Goal: Task Accomplishment & Management: Manage account settings

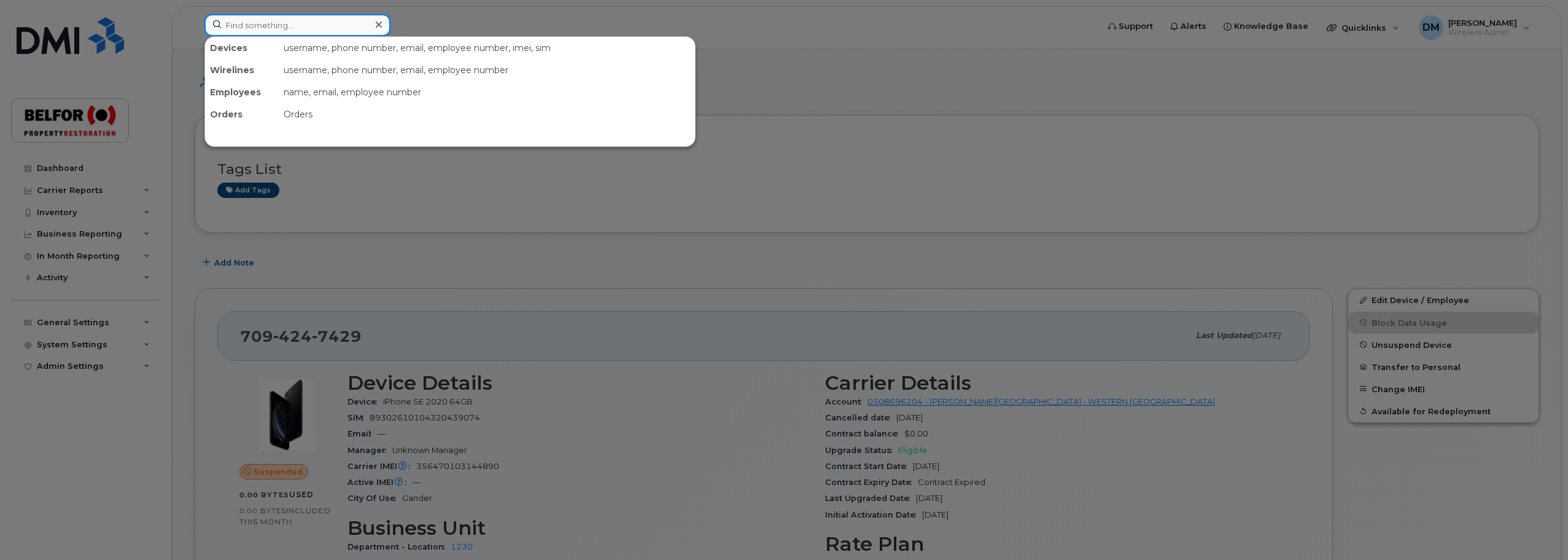
click at [282, 29] on input at bounding box center [297, 25] width 186 height 22
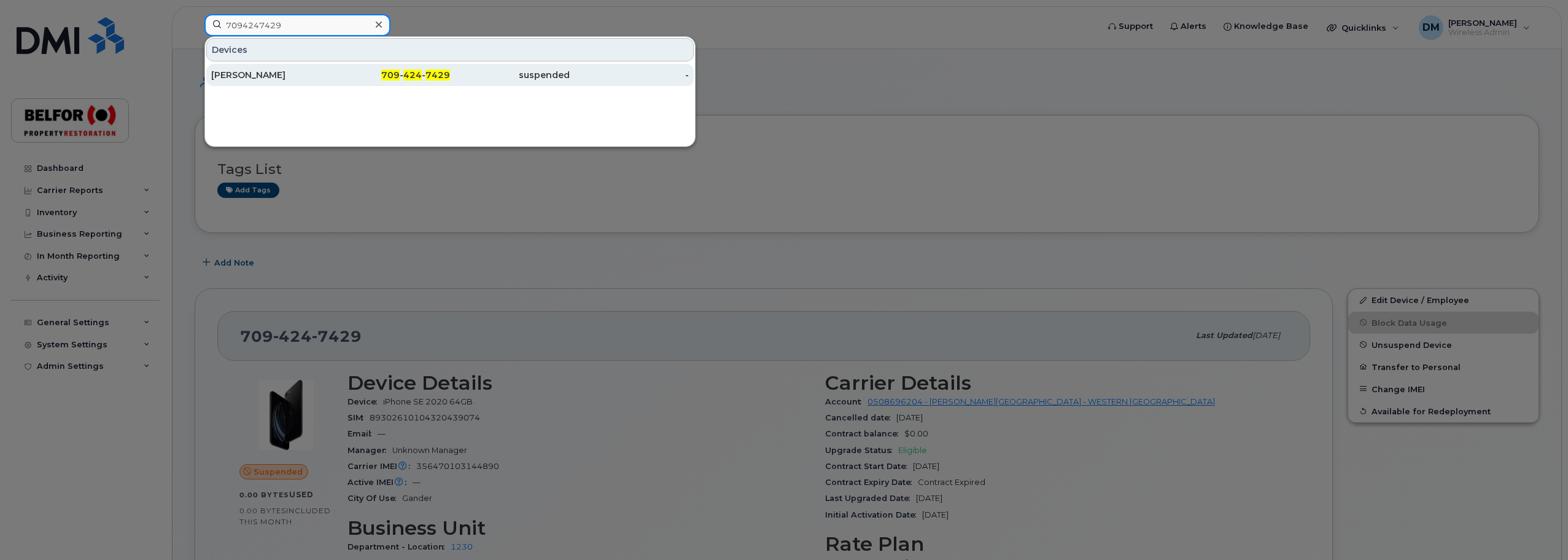
type input "7094247429"
click at [286, 81] on div "[PERSON_NAME]" at bounding box center [271, 75] width 120 height 12
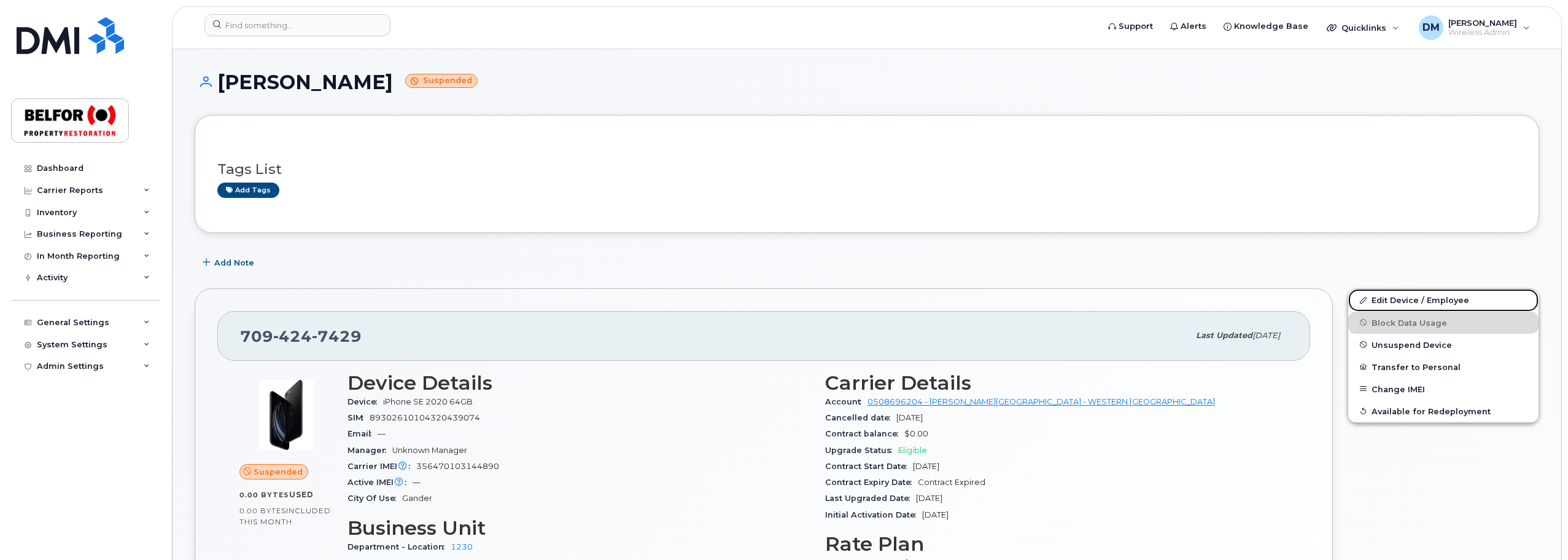
drag, startPoint x: 1407, startPoint y: 301, endPoint x: 922, endPoint y: 247, distance: 488.0
click at [1407, 301] on link "Edit Device / Employee" at bounding box center [1443, 300] width 190 height 22
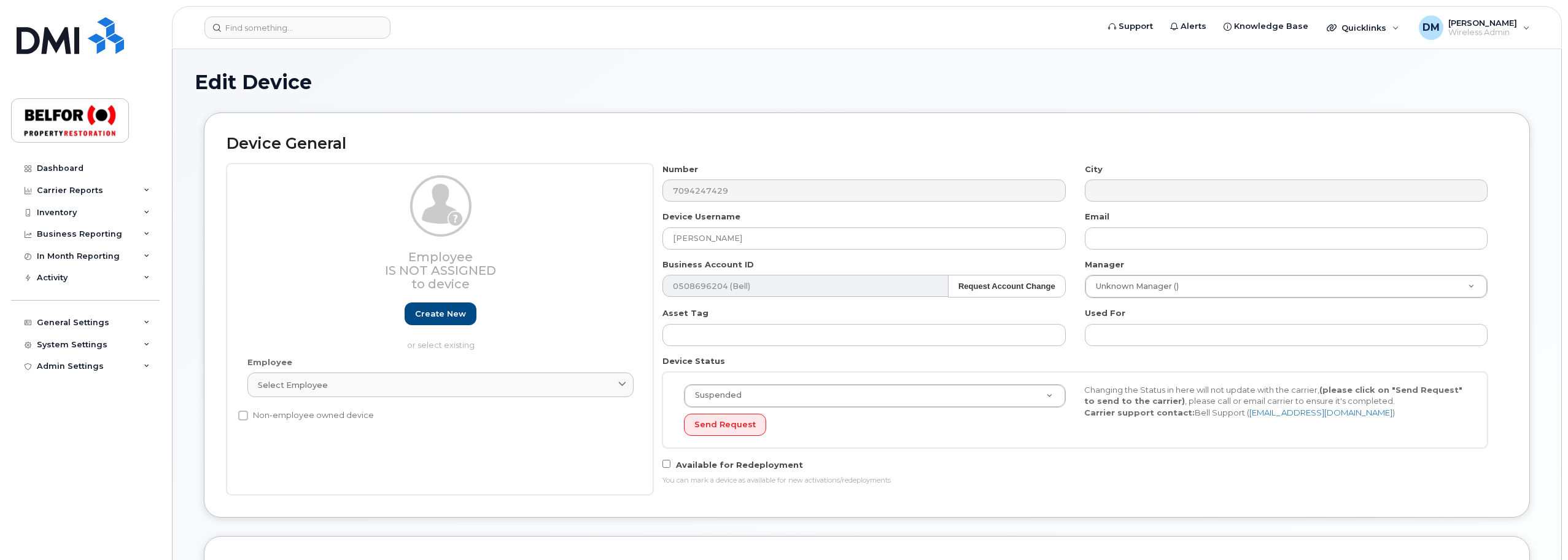
select select "5713154"
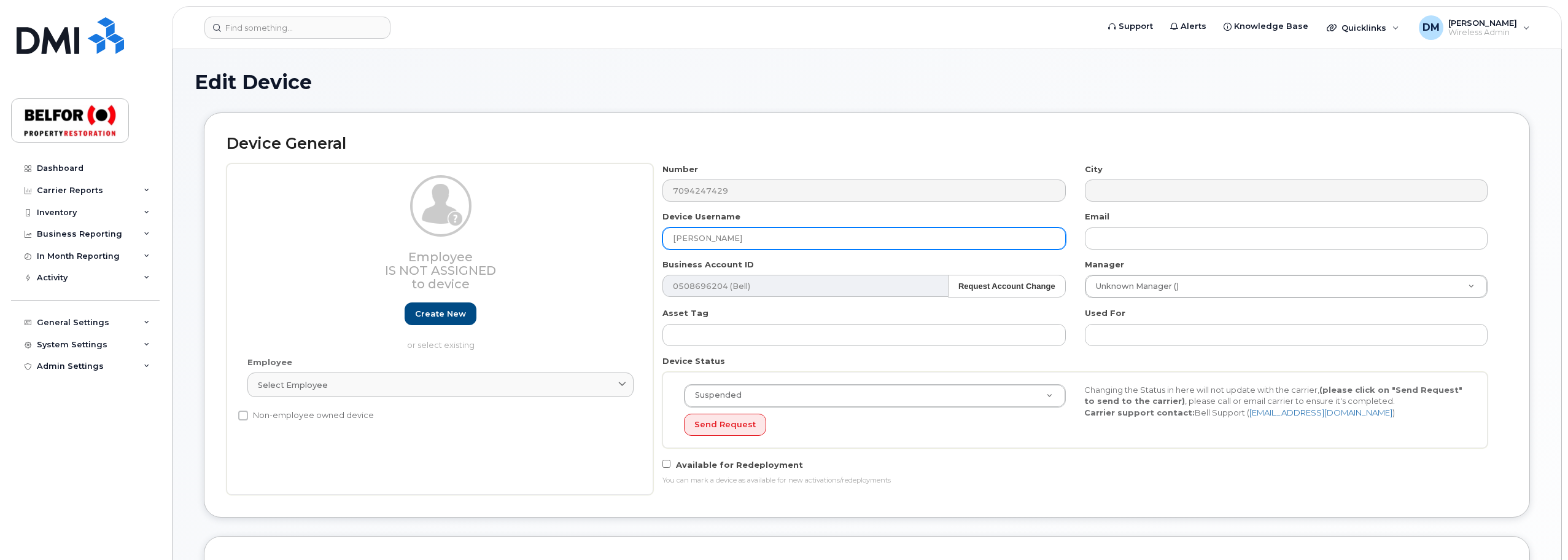
drag, startPoint x: 716, startPoint y: 233, endPoint x: 636, endPoint y: 240, distance: 80.3
click at [636, 240] on div "Employee Is not assigned to device Create new or select existing Employee Selec…" at bounding box center [866, 329] width 1280 height 331
paste input "Angela Benoit"
type input "Angela Benoit"
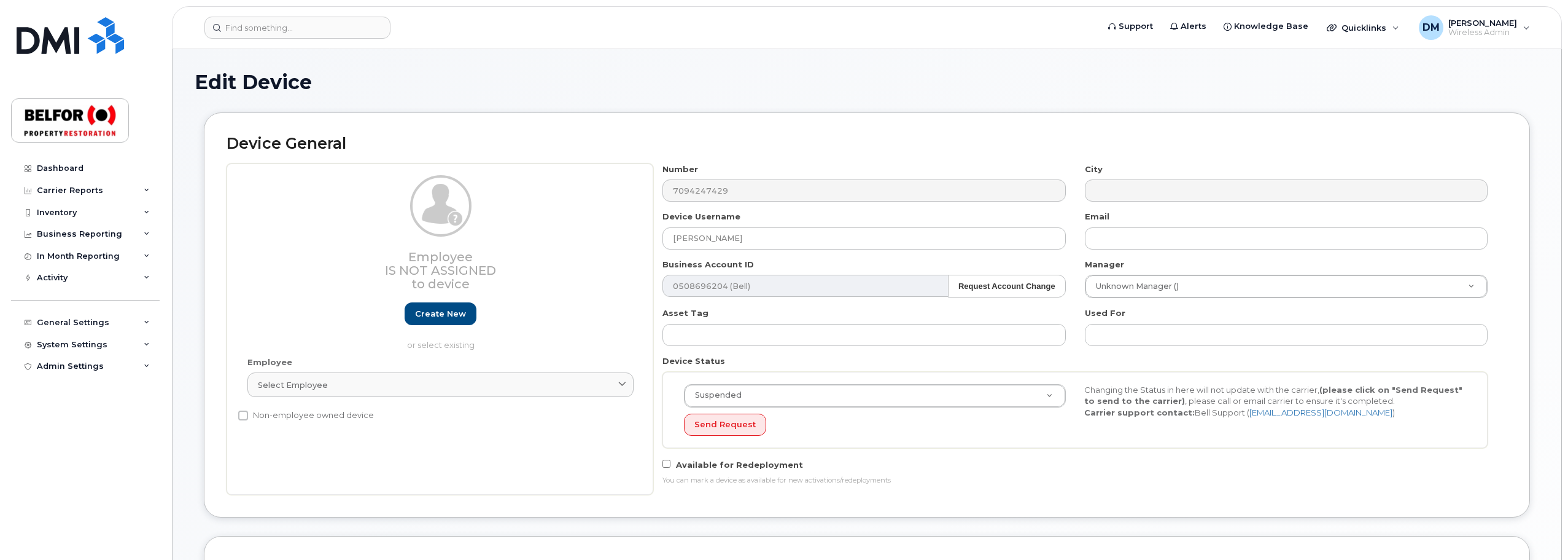
click at [1525, 258] on div "Device General Employee Is not assigned to device Create new or select existing…" at bounding box center [866, 314] width 1326 height 404
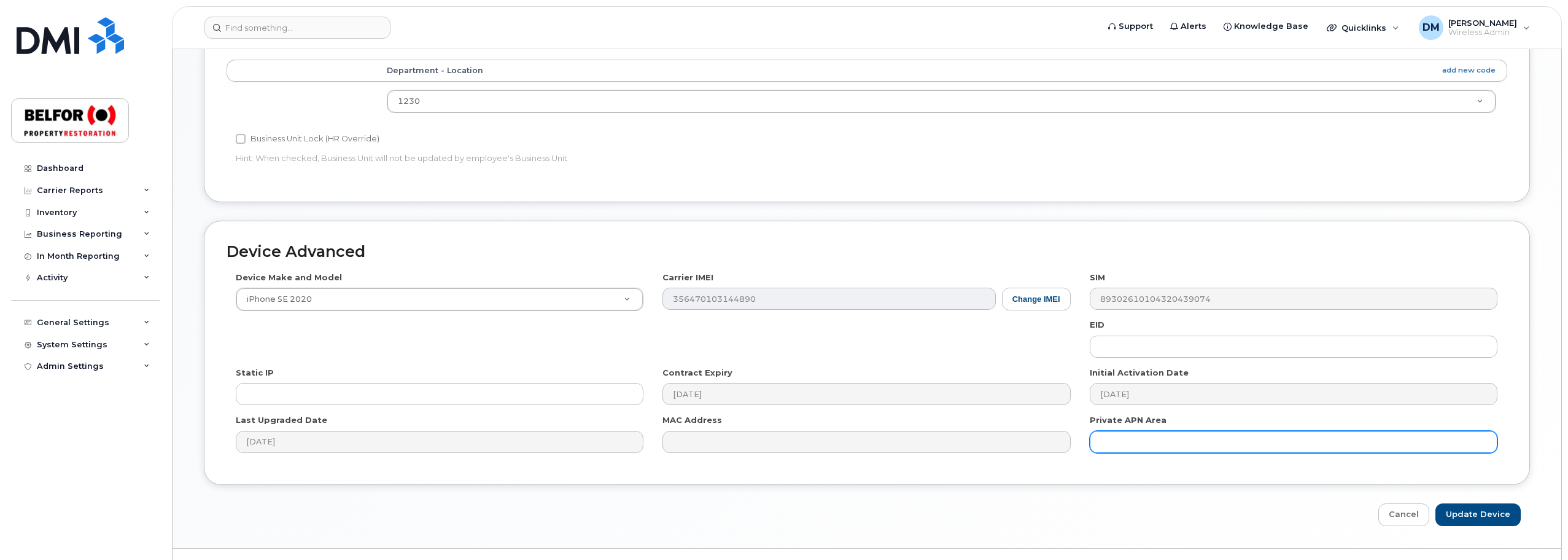
scroll to position [554, 0]
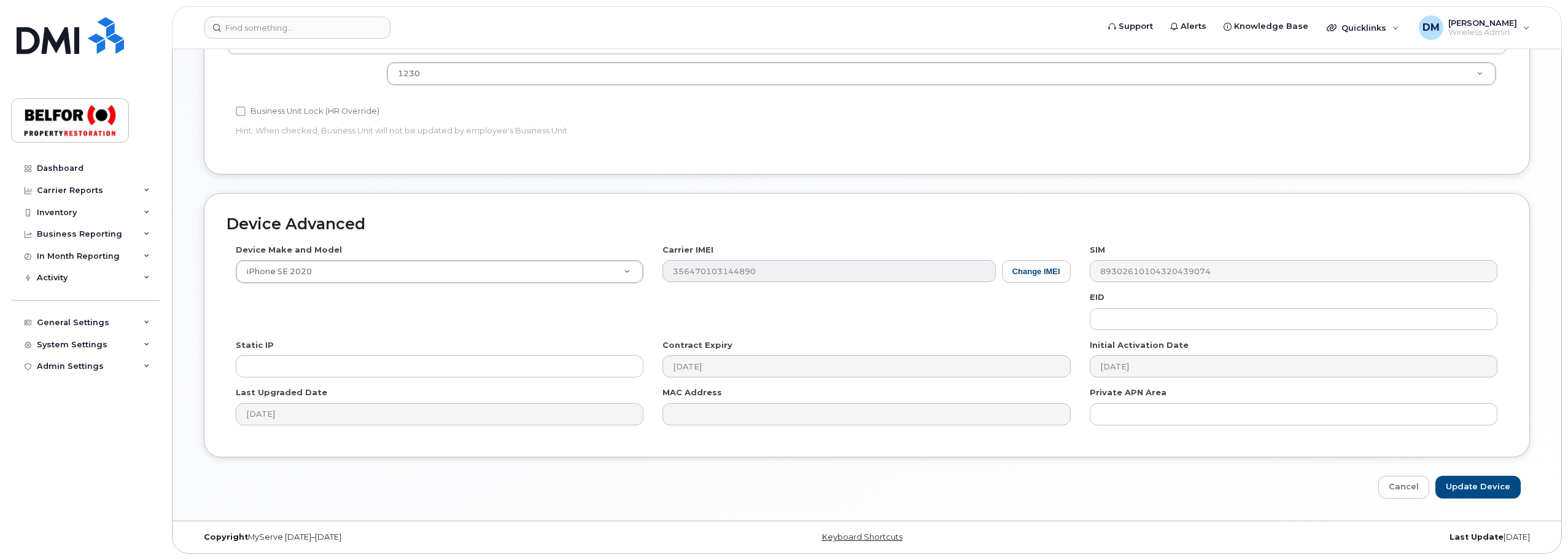
click at [1484, 500] on div "Edit Device Device General Employee Is not assigned to device Create new or sel…" at bounding box center [866, 7] width 1389 height 1025
click at [1479, 494] on input "Update Device" at bounding box center [1478, 487] width 85 height 23
type input "Saving..."
